Goal: Transaction & Acquisition: Purchase product/service

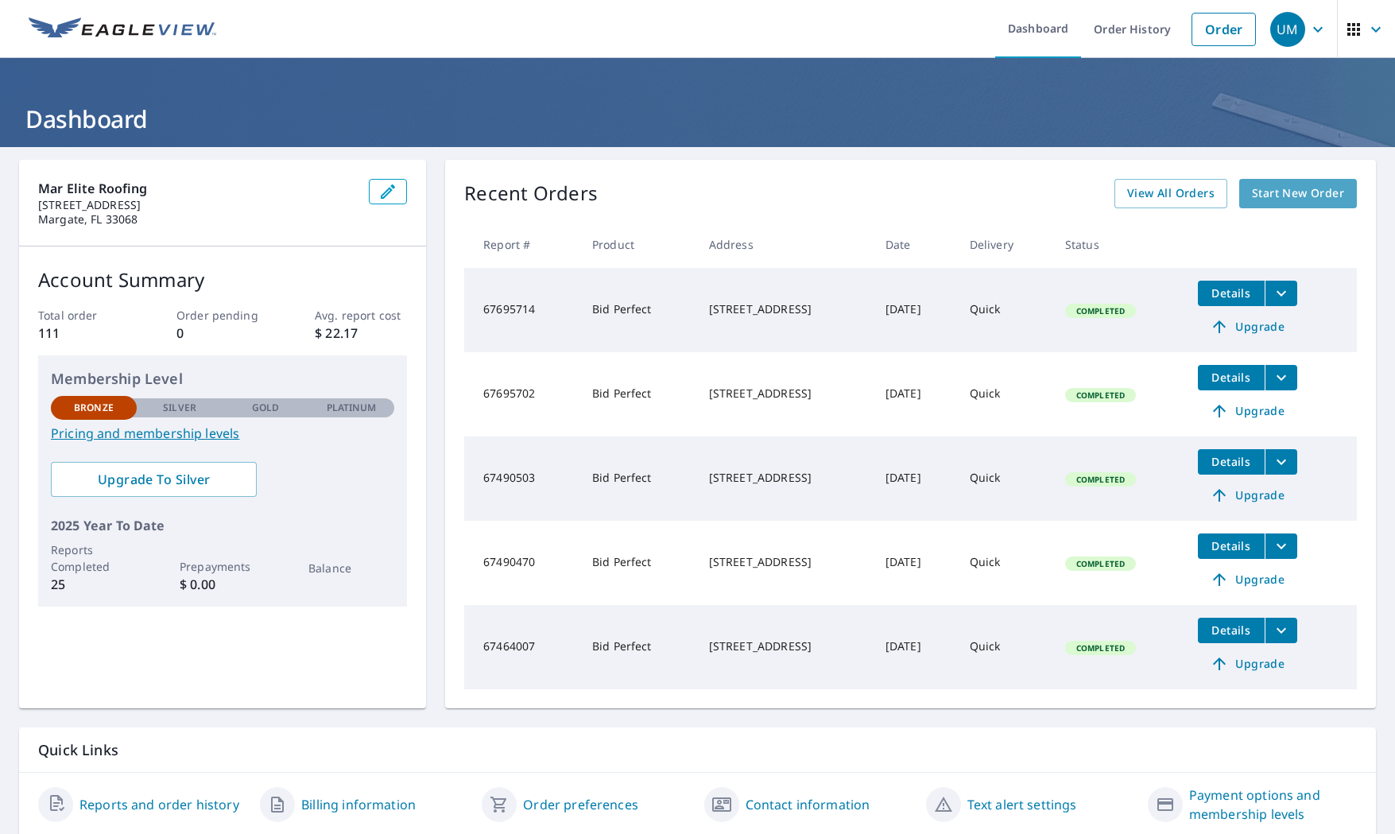
click at [1270, 194] on span "Start New Order" at bounding box center [1298, 194] width 92 height 20
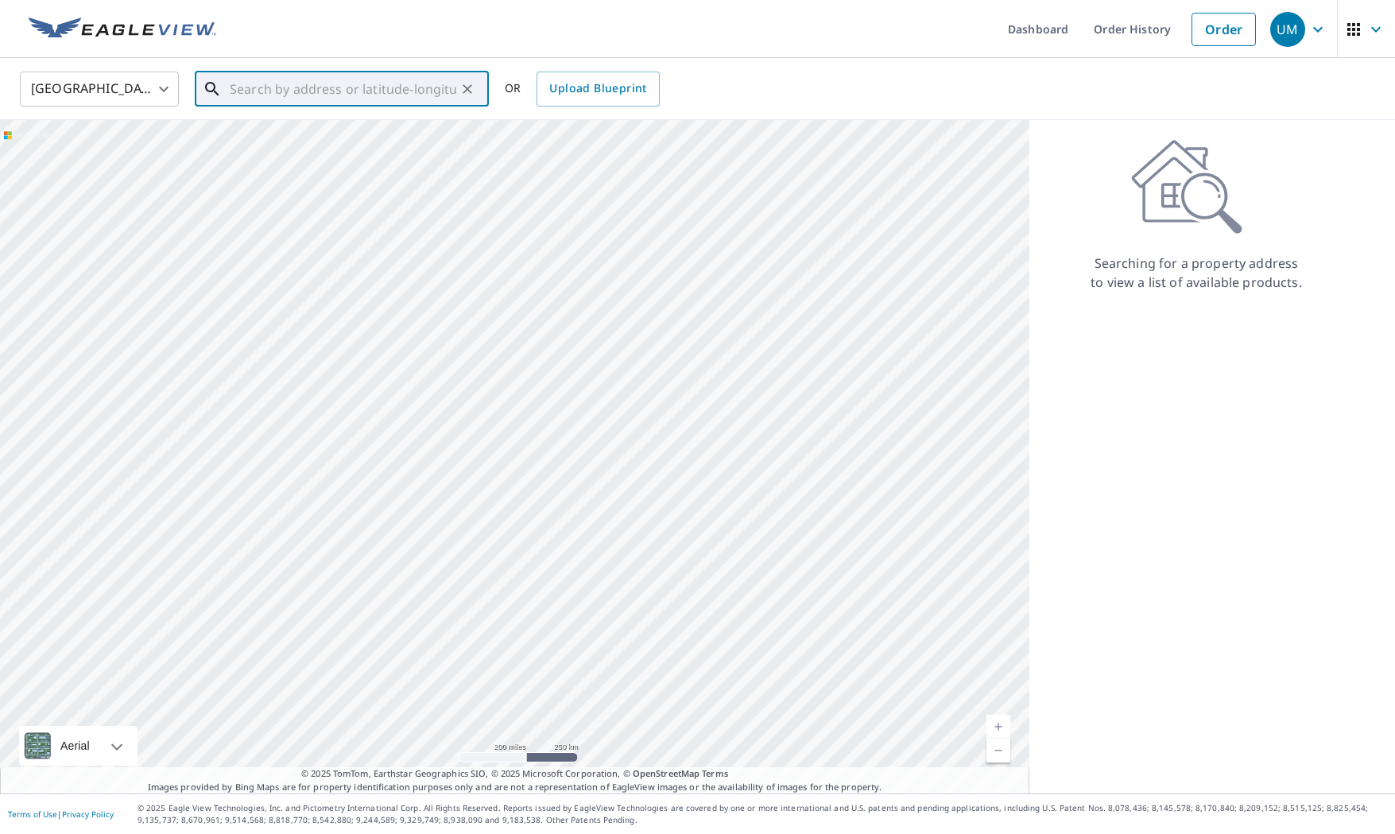
click at [303, 83] on input "text" at bounding box center [343, 89] width 227 height 45
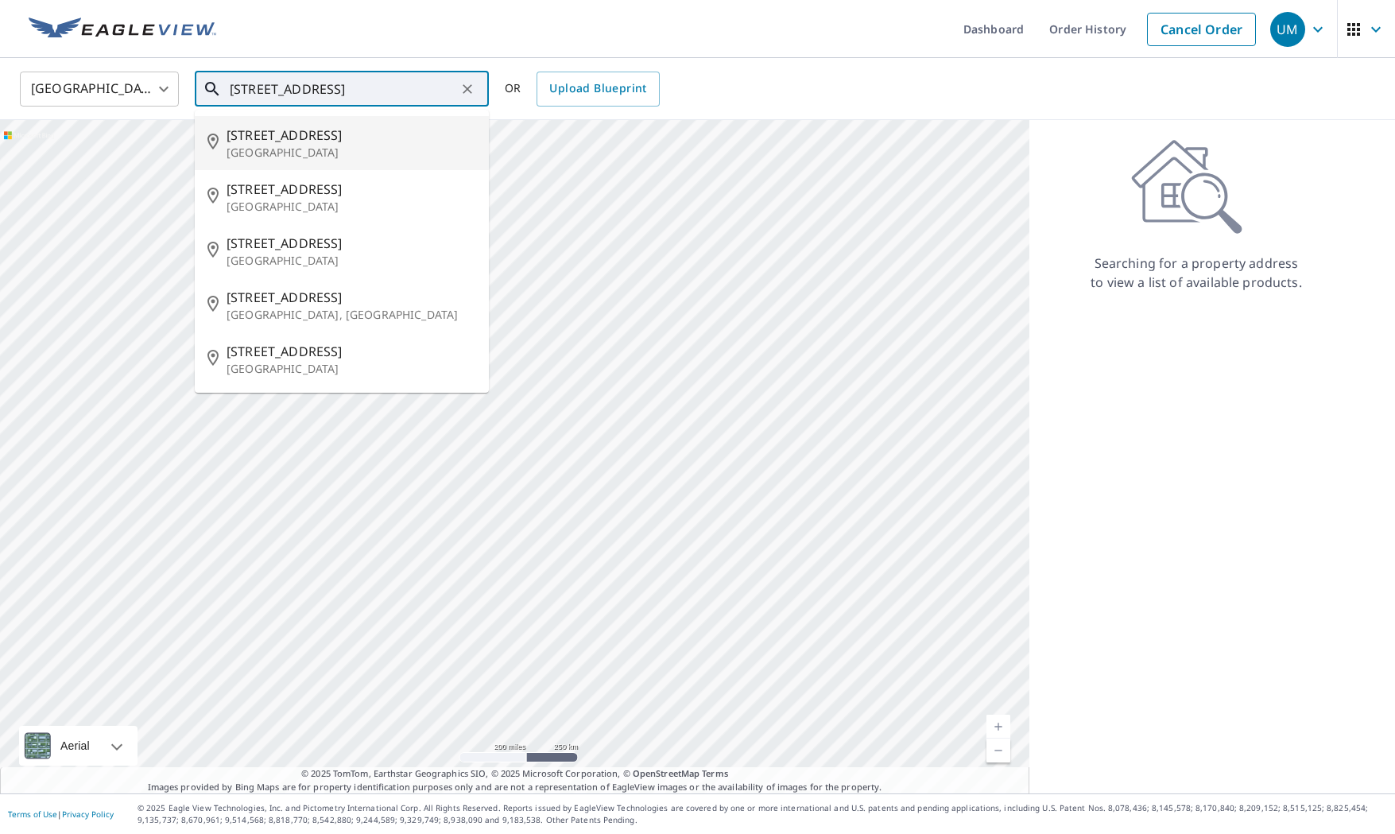
click at [312, 138] on span "[STREET_ADDRESS]" at bounding box center [352, 135] width 250 height 19
type input "[STREET_ADDRESS]"
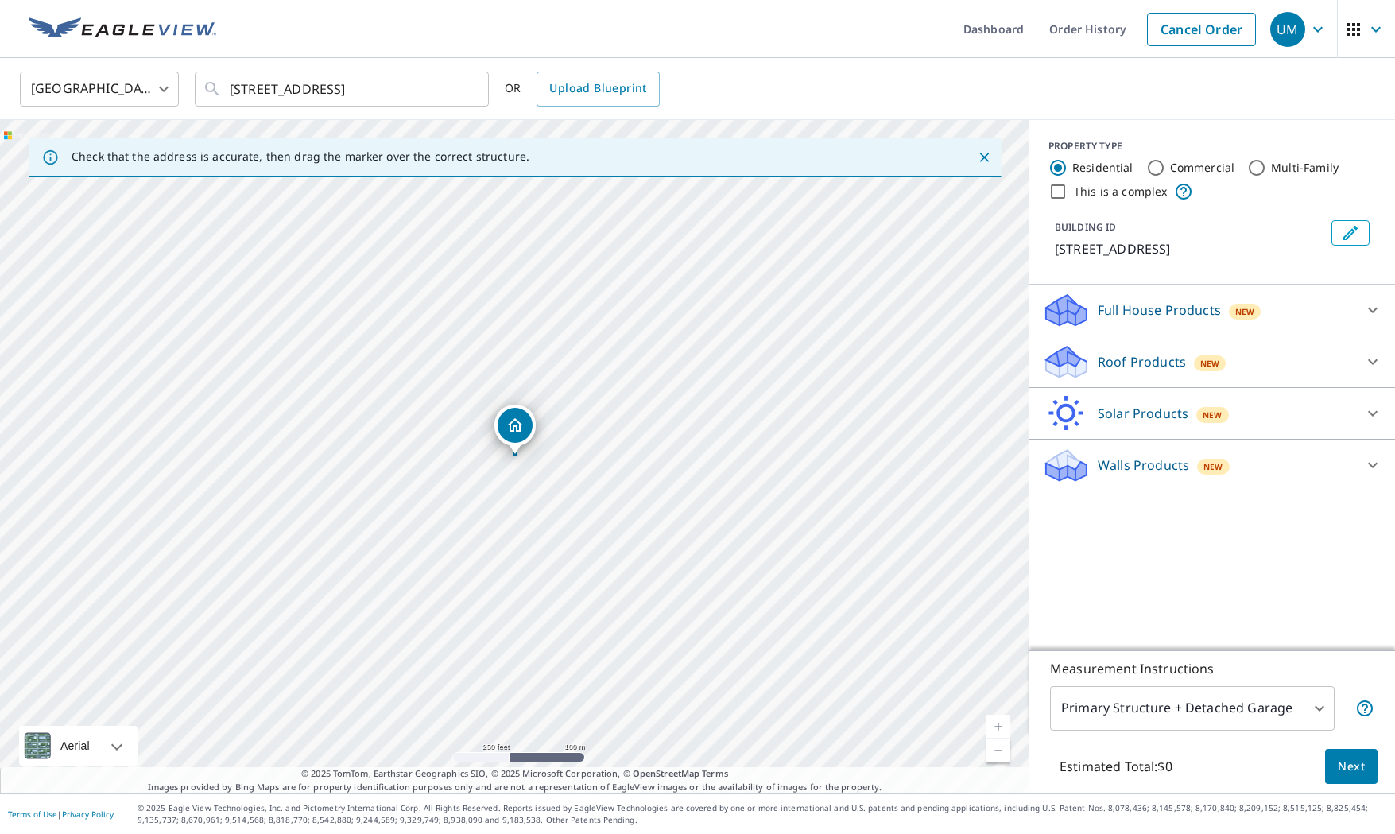
click at [1331, 369] on div "Roof Products New" at bounding box center [1198, 361] width 312 height 37
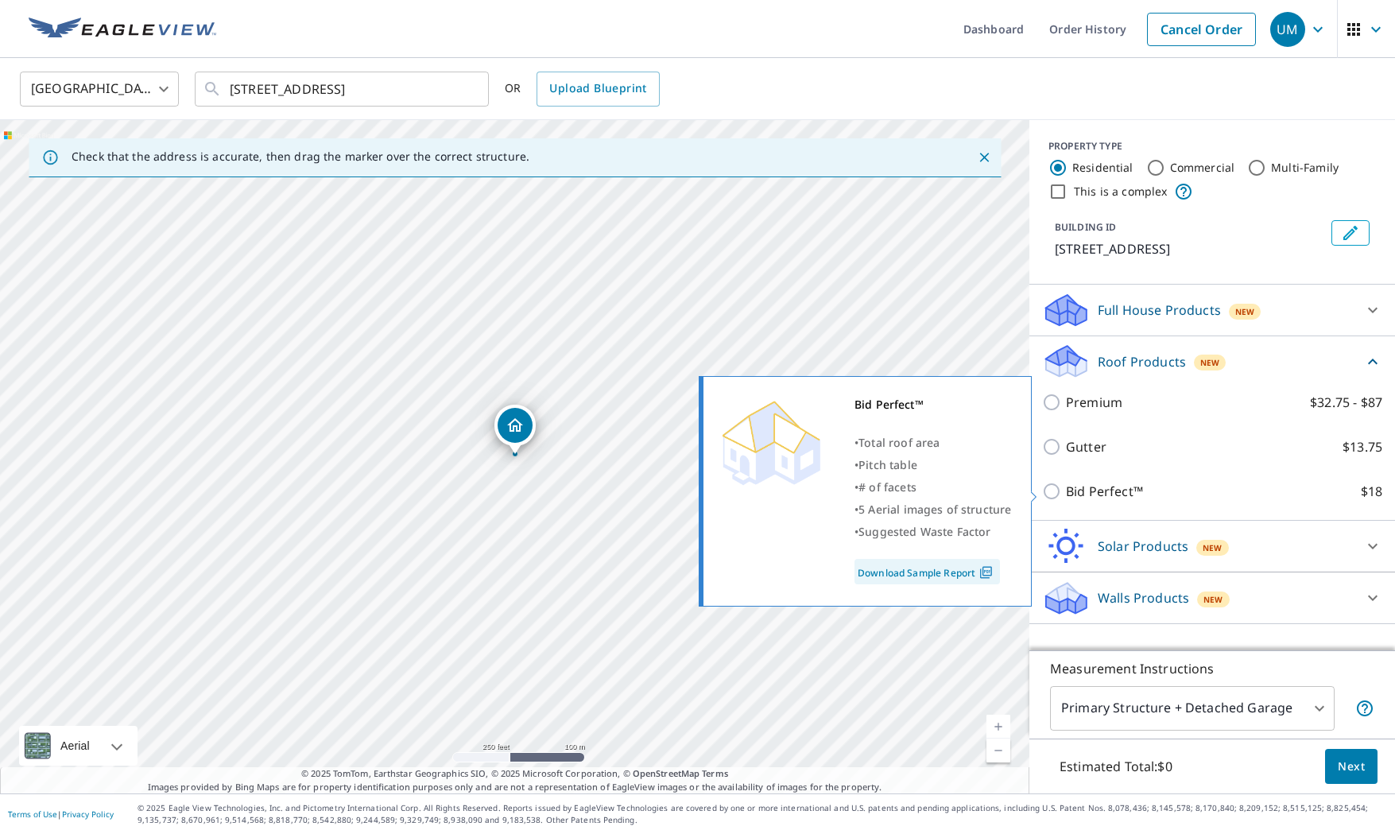
click at [1057, 492] on input "Bid Perfect™ $18" at bounding box center [1054, 491] width 24 height 19
checkbox input "true"
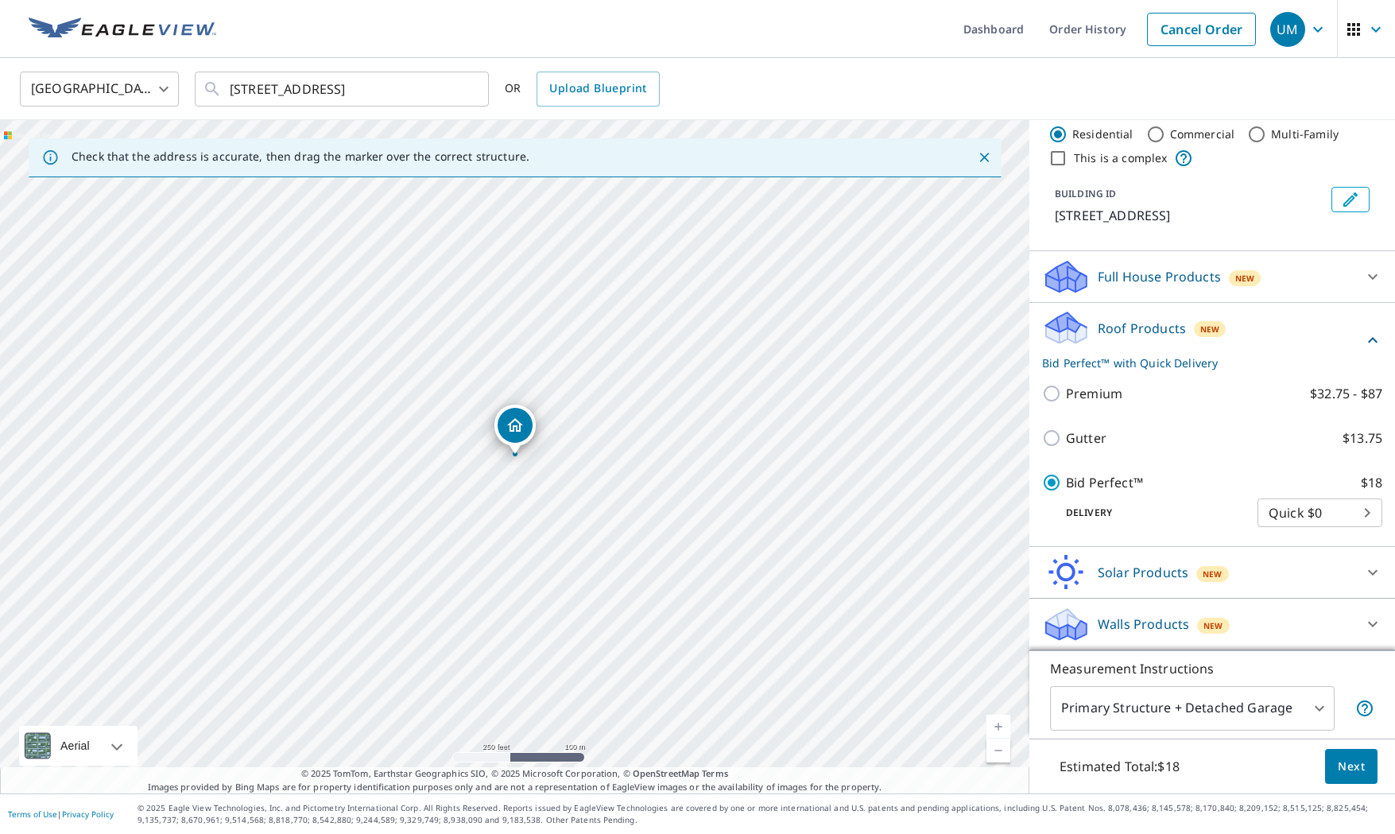
click at [1353, 765] on span "Next" at bounding box center [1351, 767] width 27 height 20
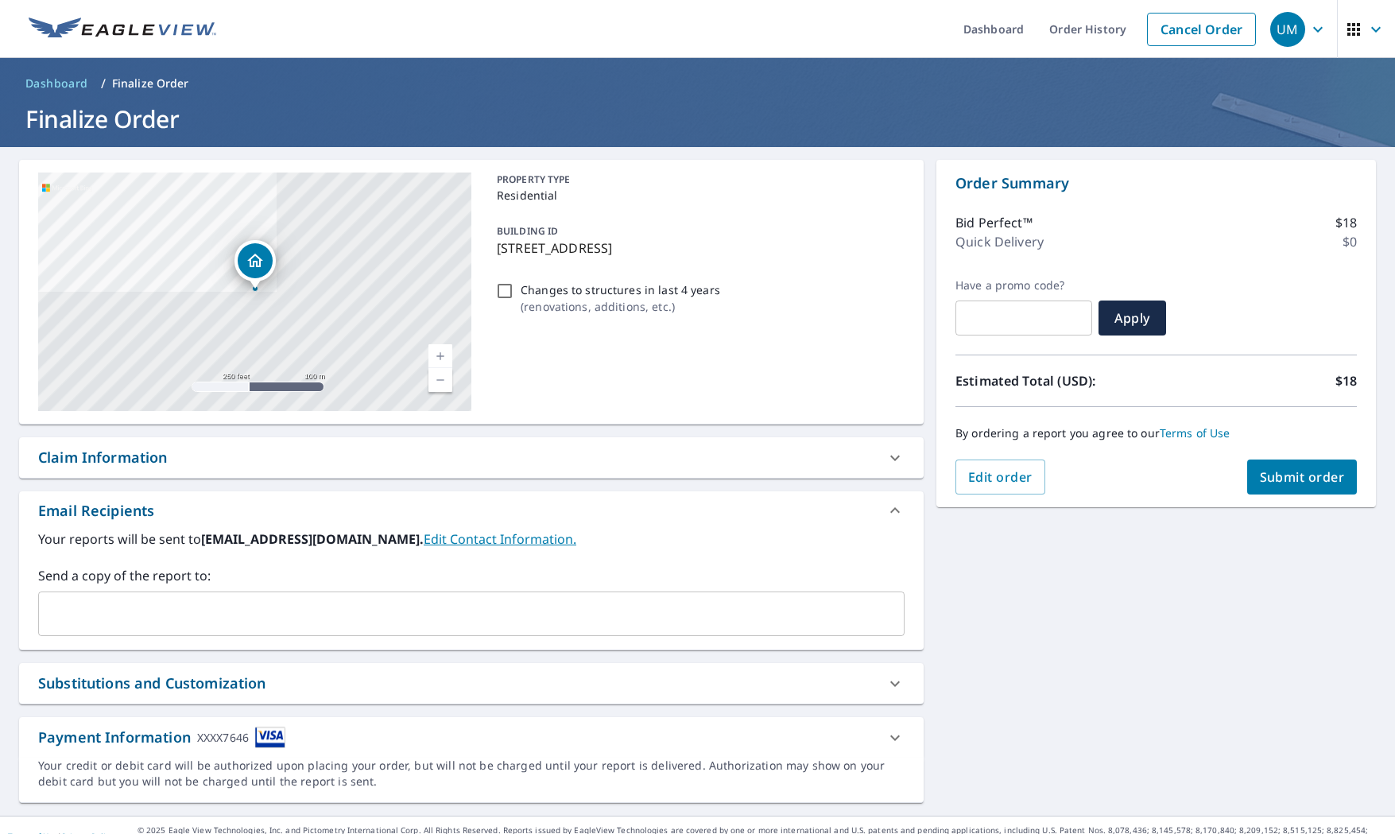
click at [1298, 484] on span "Submit order" at bounding box center [1302, 476] width 85 height 17
